Goal: Information Seeking & Learning: Learn about a topic

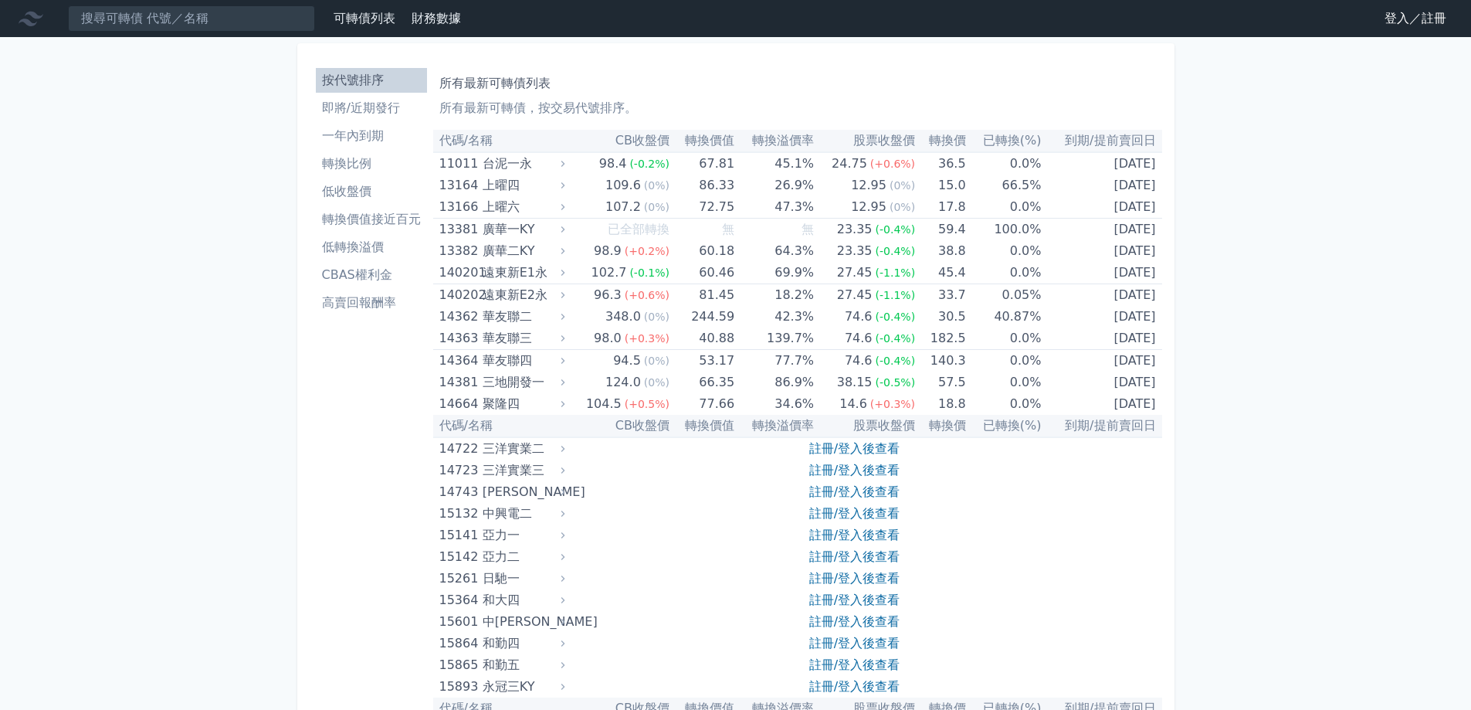
click at [368, 250] on li "低轉換溢價" at bounding box center [371, 247] width 111 height 19
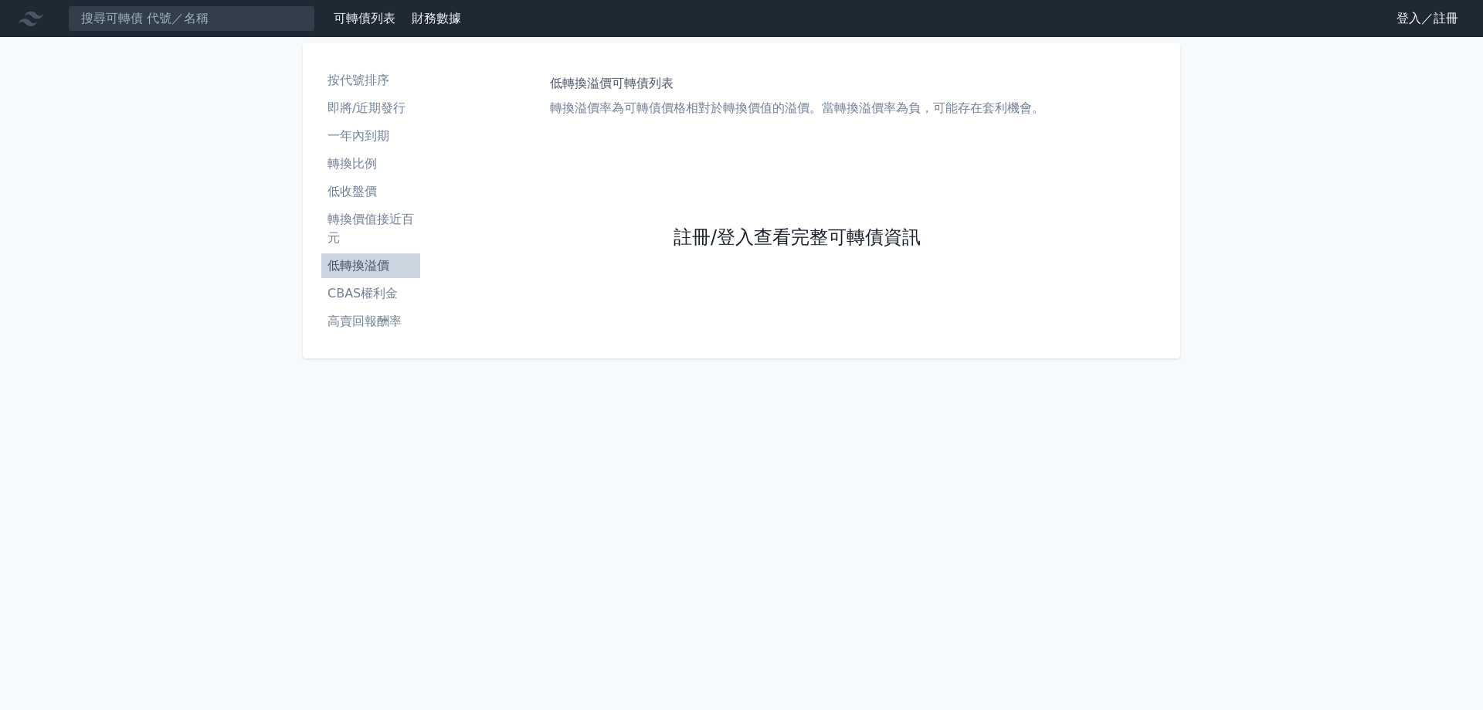
click at [721, 236] on link "註冊/登入查看完整可轉債資訊" at bounding box center [797, 238] width 247 height 25
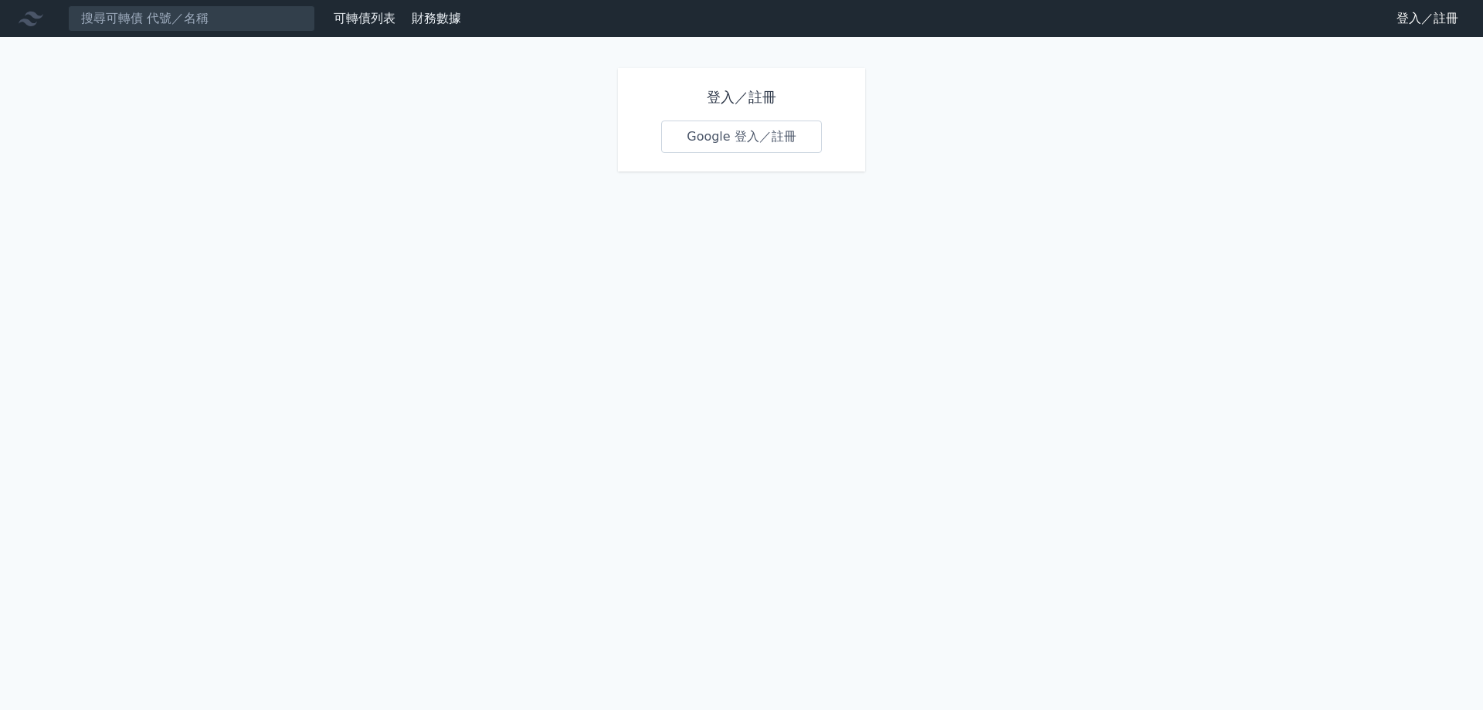
click at [768, 142] on link "Google 登入／註冊" at bounding box center [741, 136] width 161 height 32
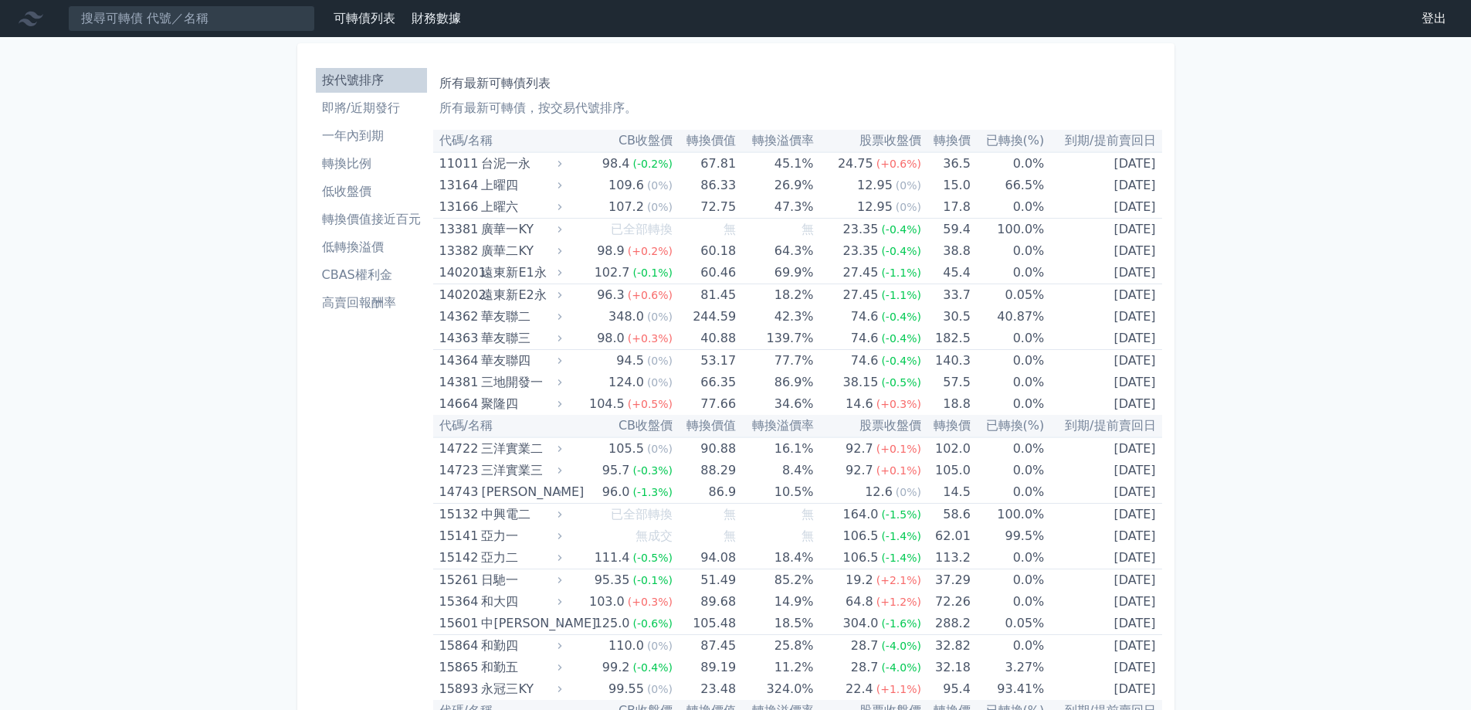
click at [361, 219] on li "轉換價值接近百元" at bounding box center [371, 219] width 111 height 19
click at [361, 220] on li "轉換價值接近百元" at bounding box center [371, 219] width 111 height 19
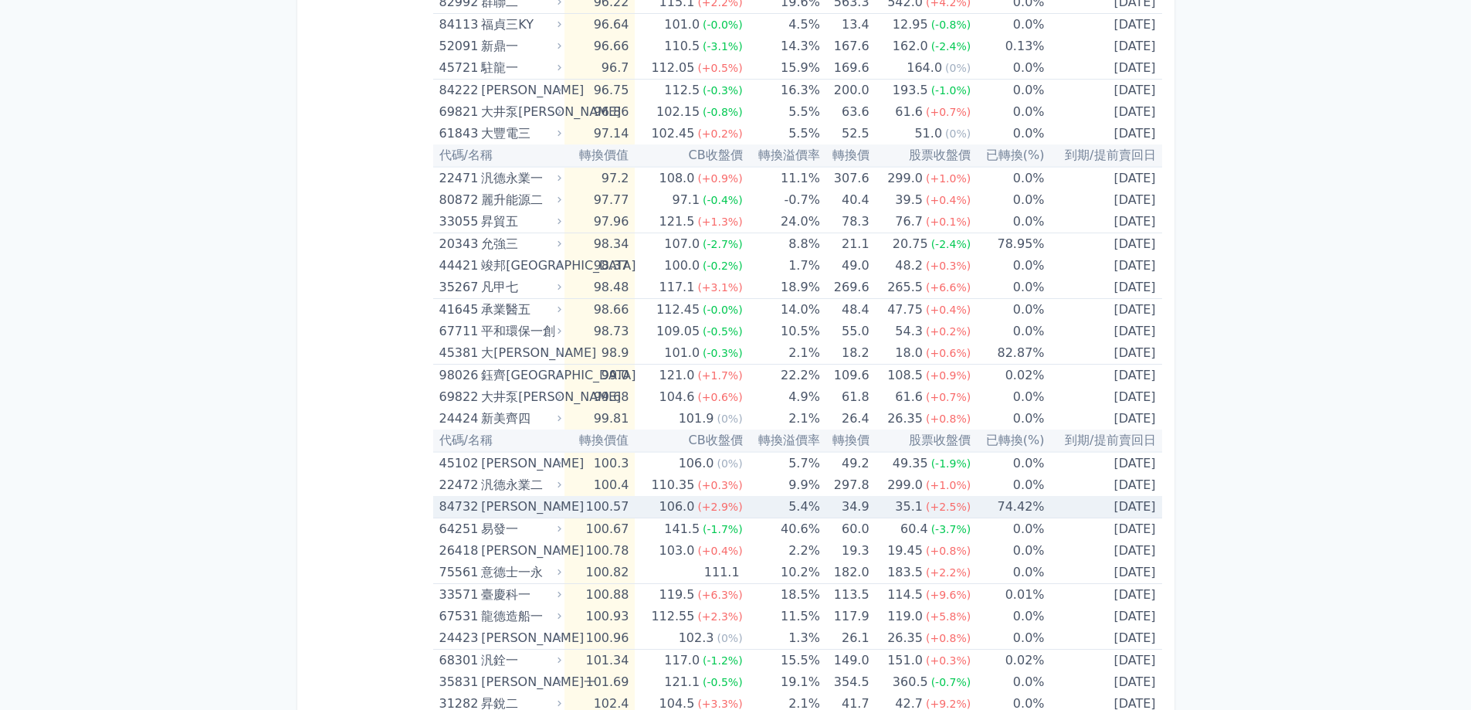
scroll to position [2008, 0]
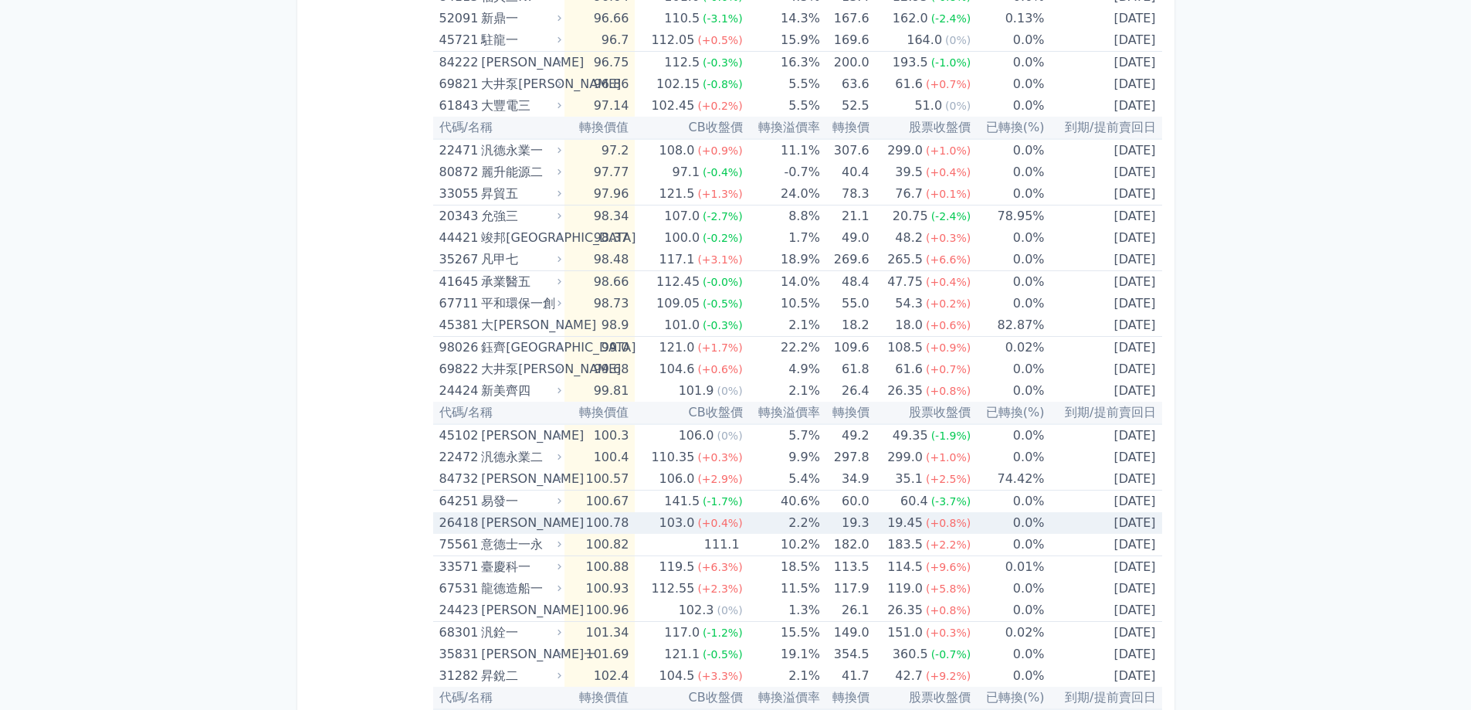
click at [701, 521] on span "(+0.4%)" at bounding box center [719, 523] width 45 height 12
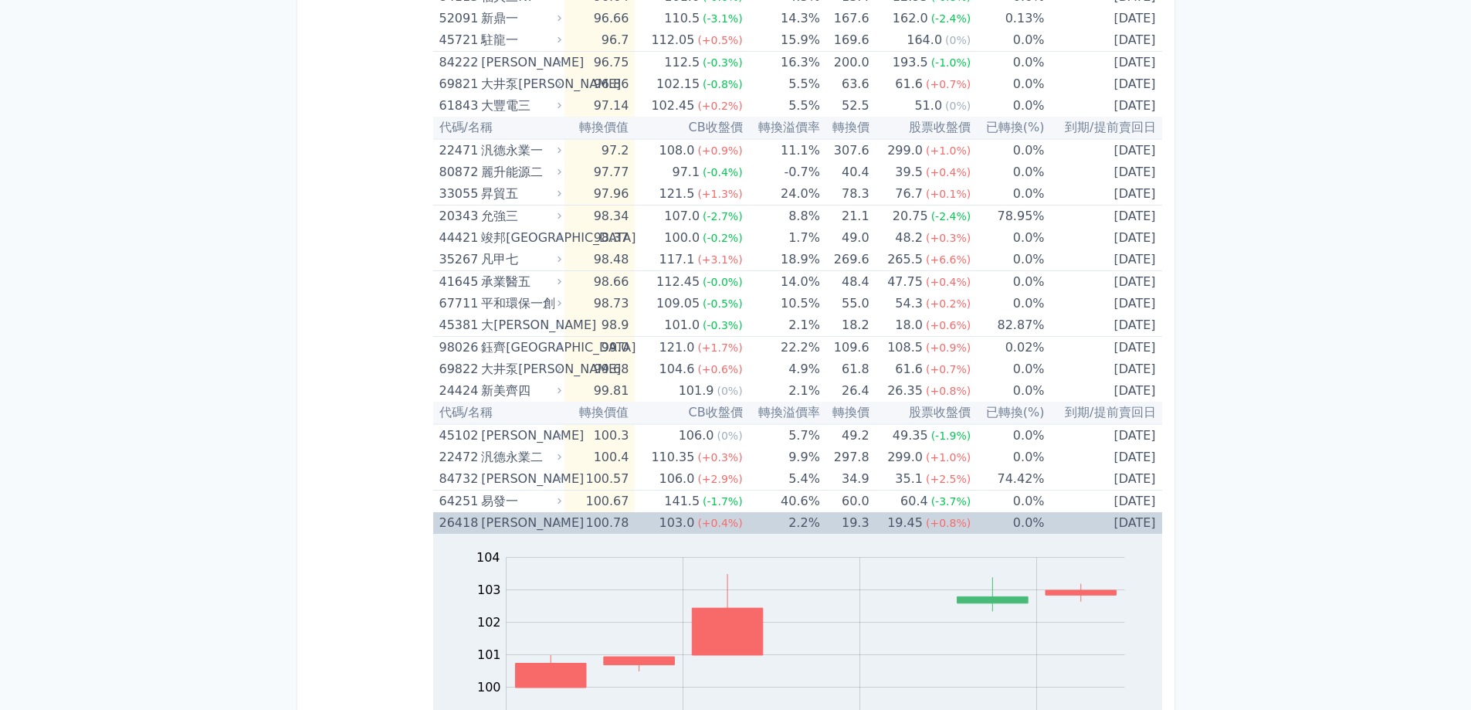
scroll to position [2086, 0]
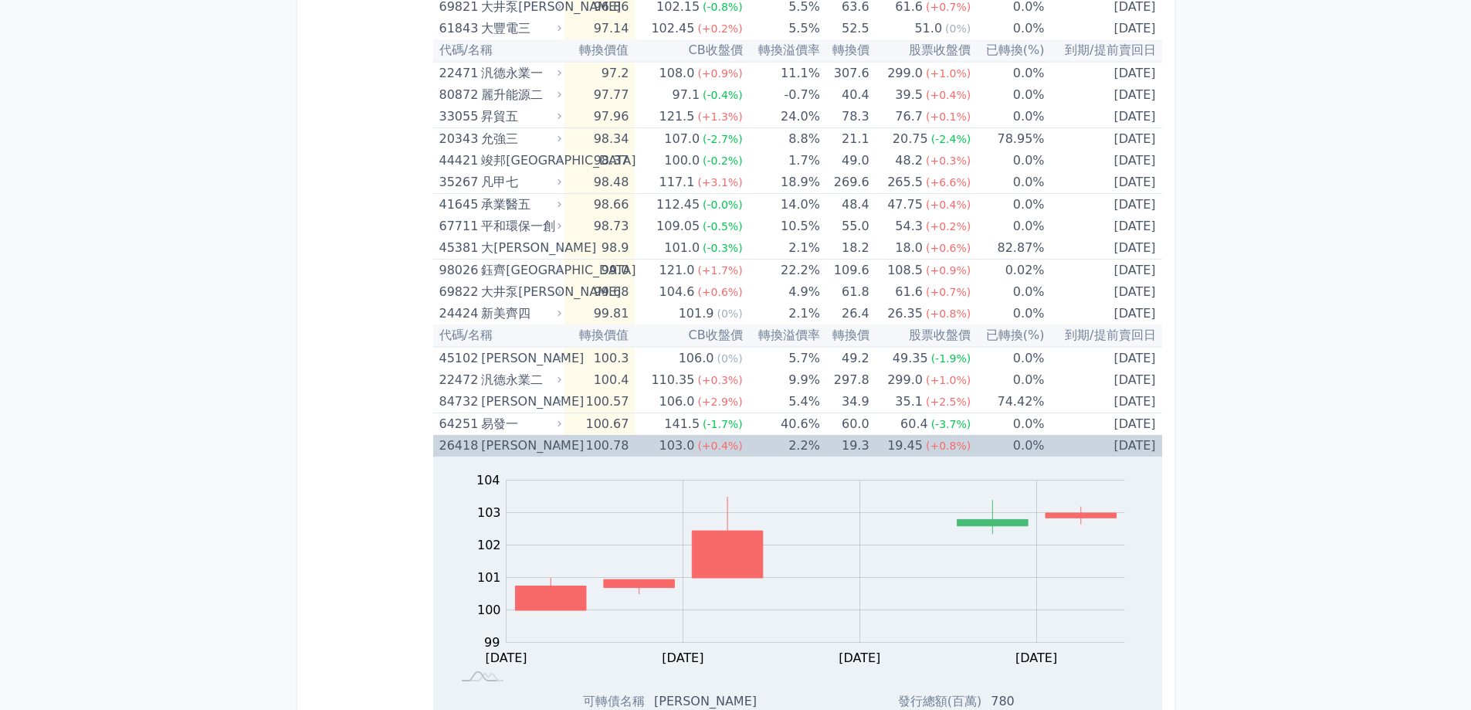
click at [704, 436] on div "(+0.4%)" at bounding box center [719, 446] width 45 height 22
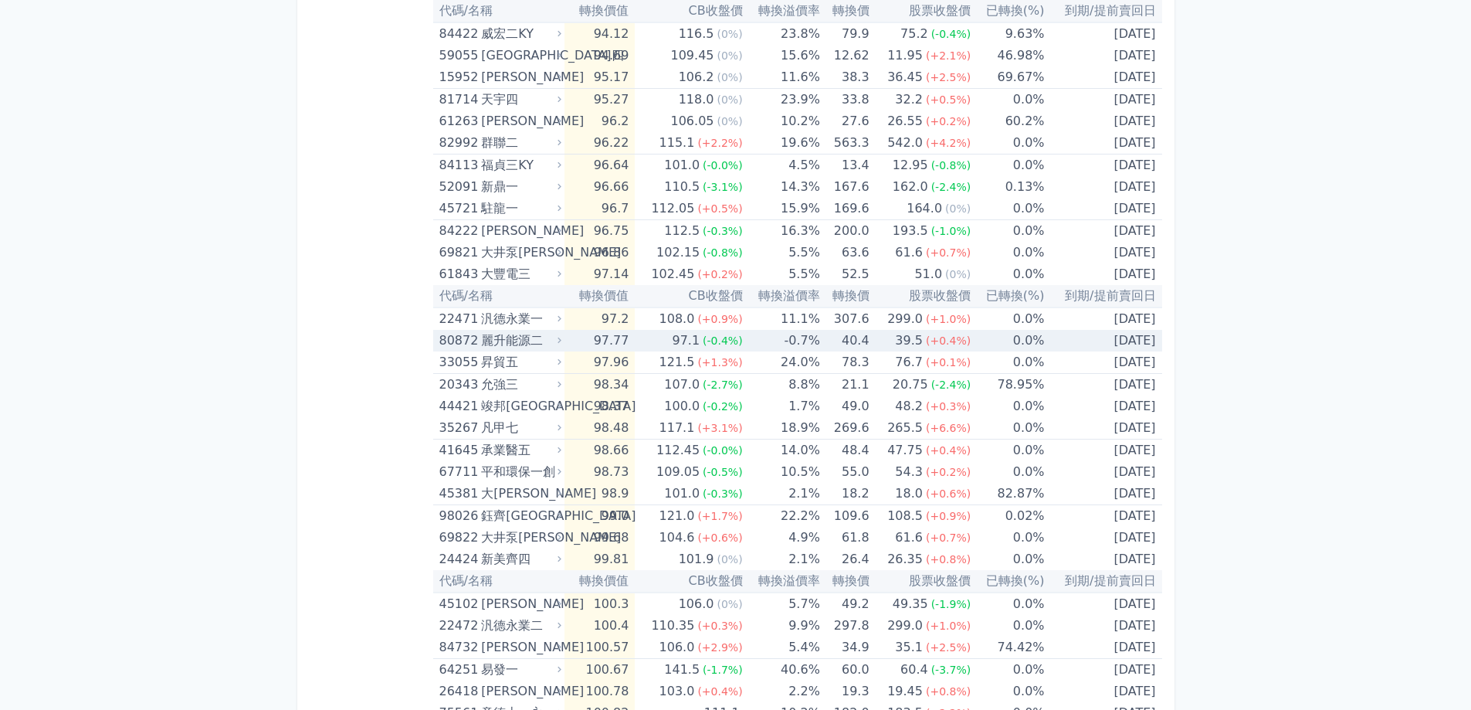
scroll to position [1699, 0]
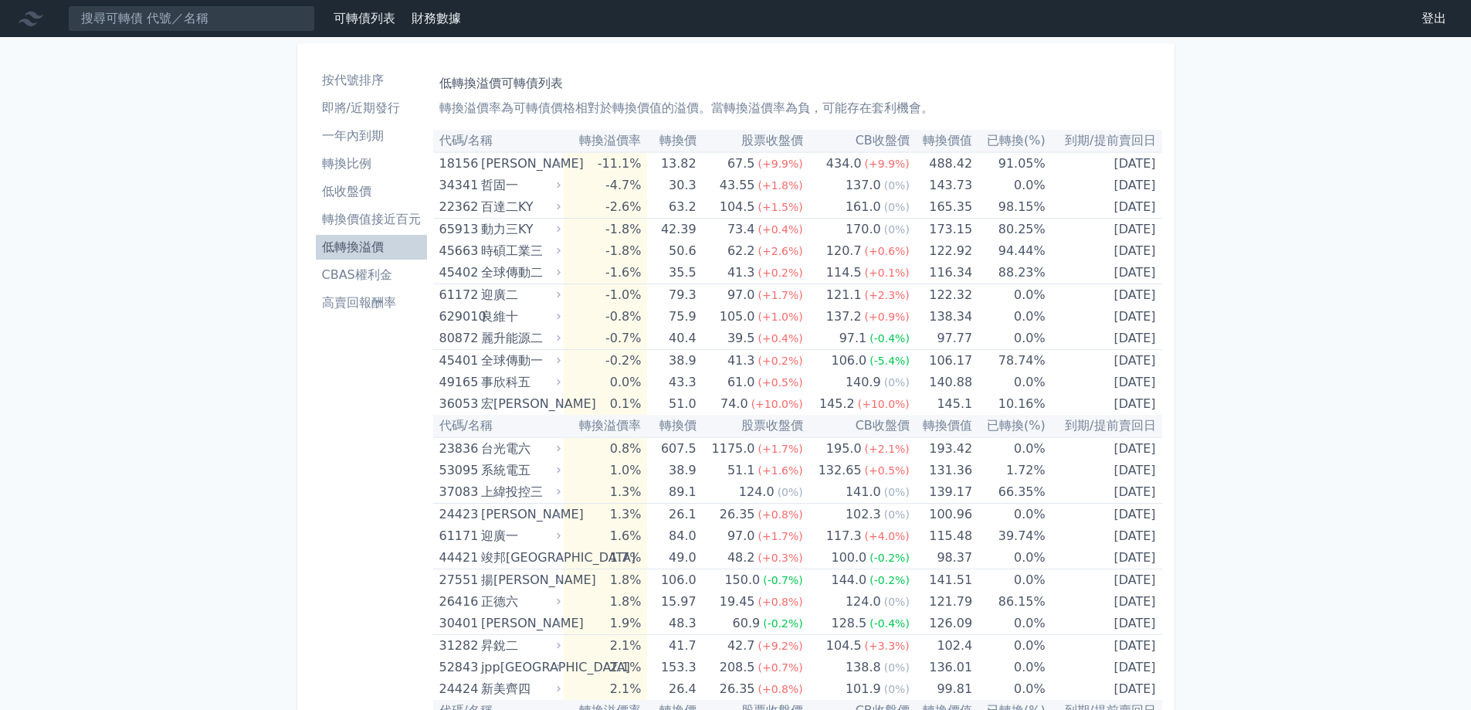
click at [375, 250] on li "低轉換溢價" at bounding box center [371, 247] width 111 height 19
click at [365, 137] on li "一年內到期" at bounding box center [371, 136] width 111 height 19
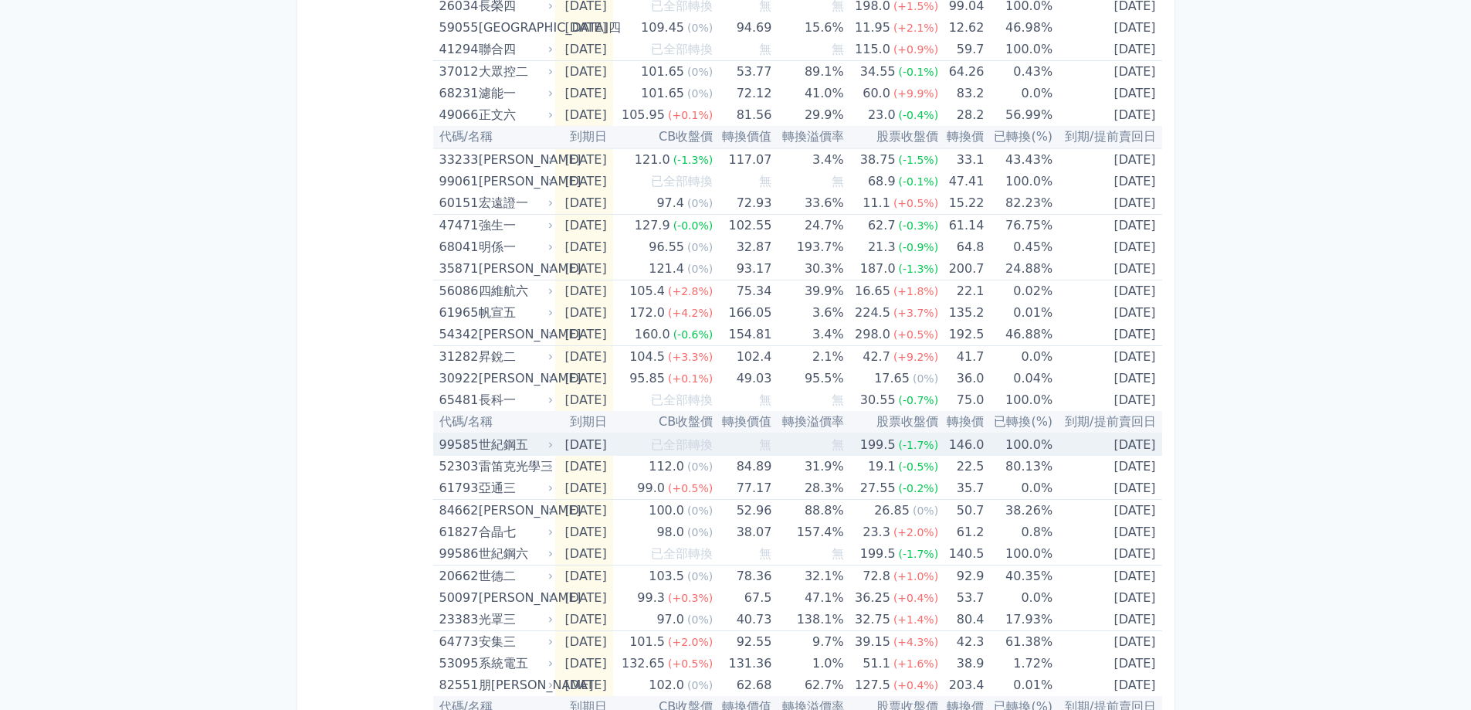
scroll to position [2055, 0]
